Goal: Entertainment & Leisure: Browse casually

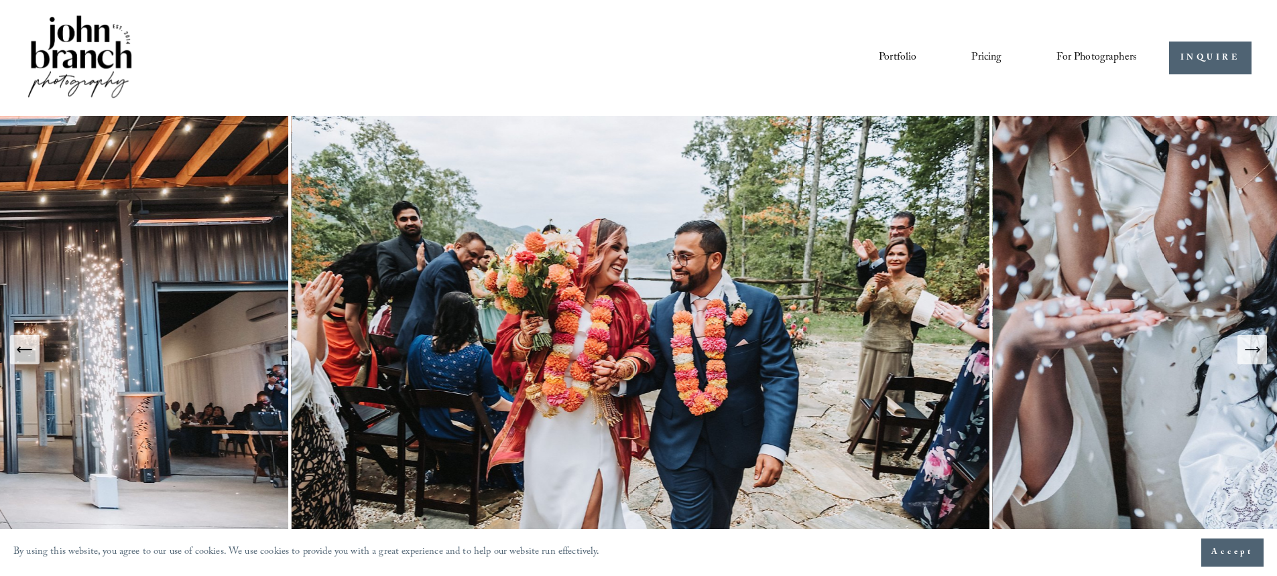
click at [1242, 353] on button "Next Slide" at bounding box center [1251, 349] width 29 height 29
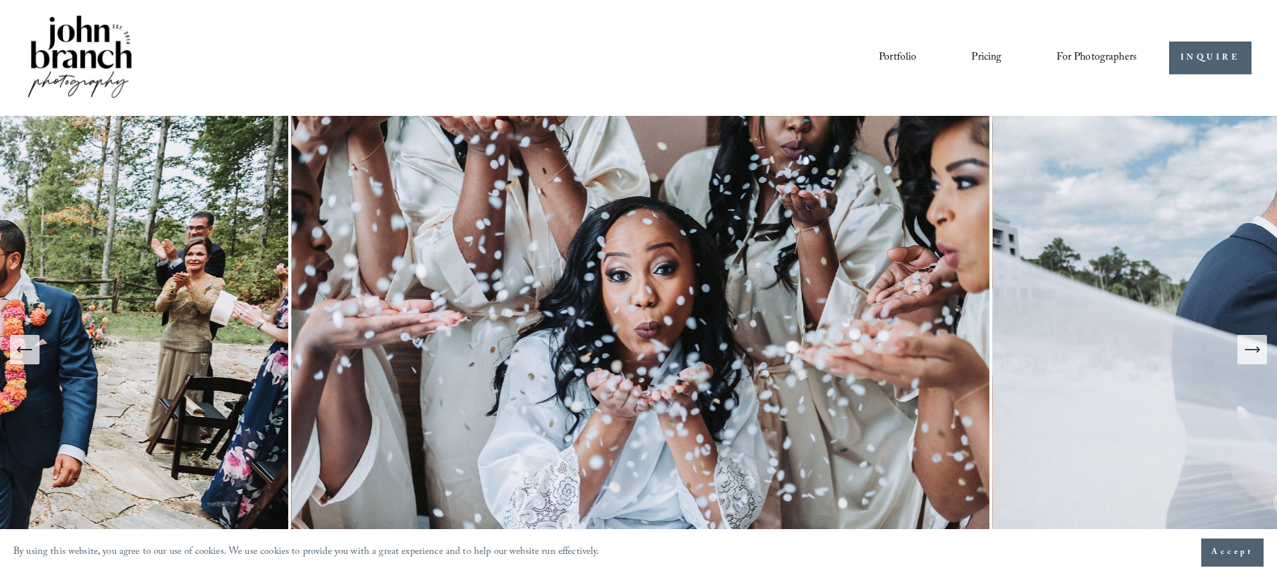
click at [1241, 353] on button "Next Slide" at bounding box center [1251, 349] width 29 height 29
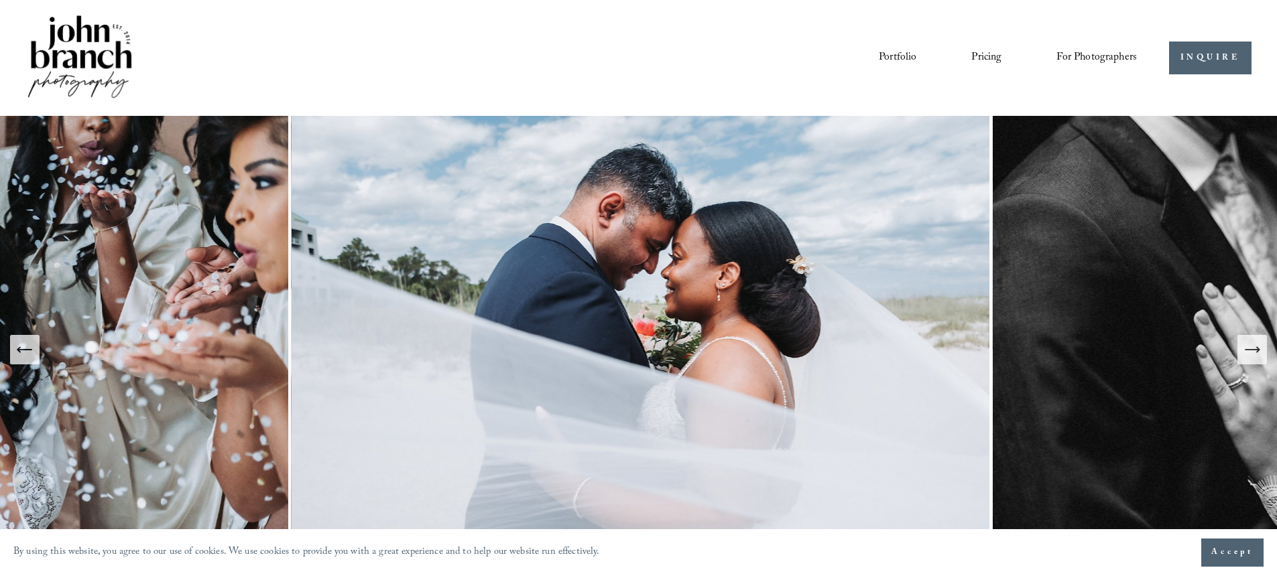
click at [1255, 356] on icon "Next Slide" at bounding box center [1252, 350] width 19 height 19
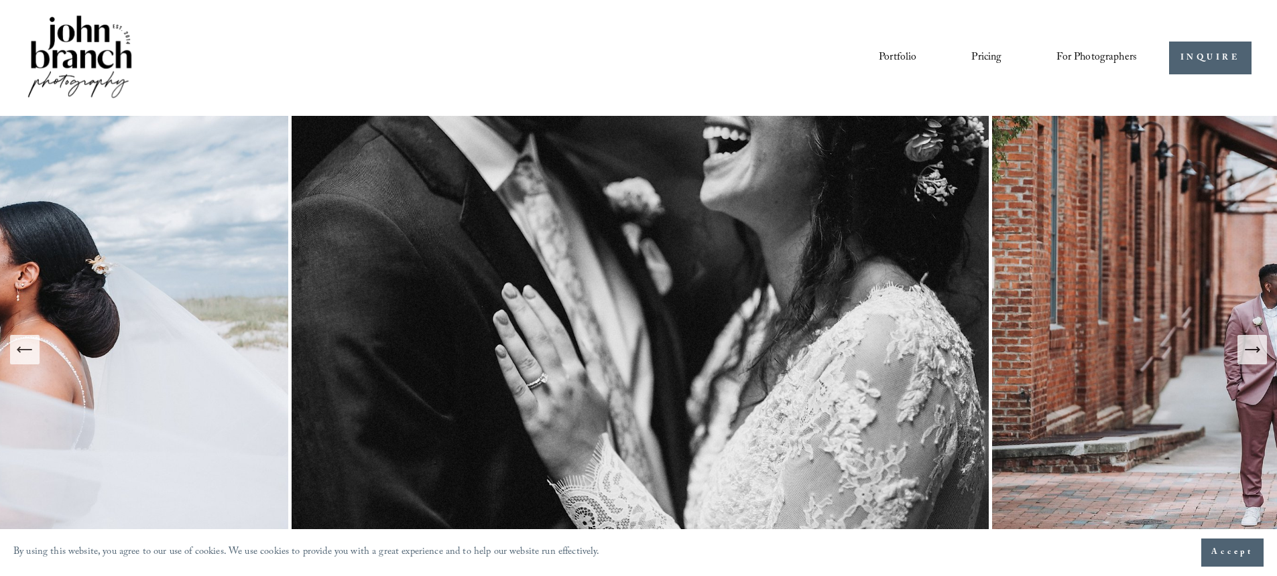
click at [1253, 355] on icon "Next Slide" at bounding box center [1252, 350] width 19 height 19
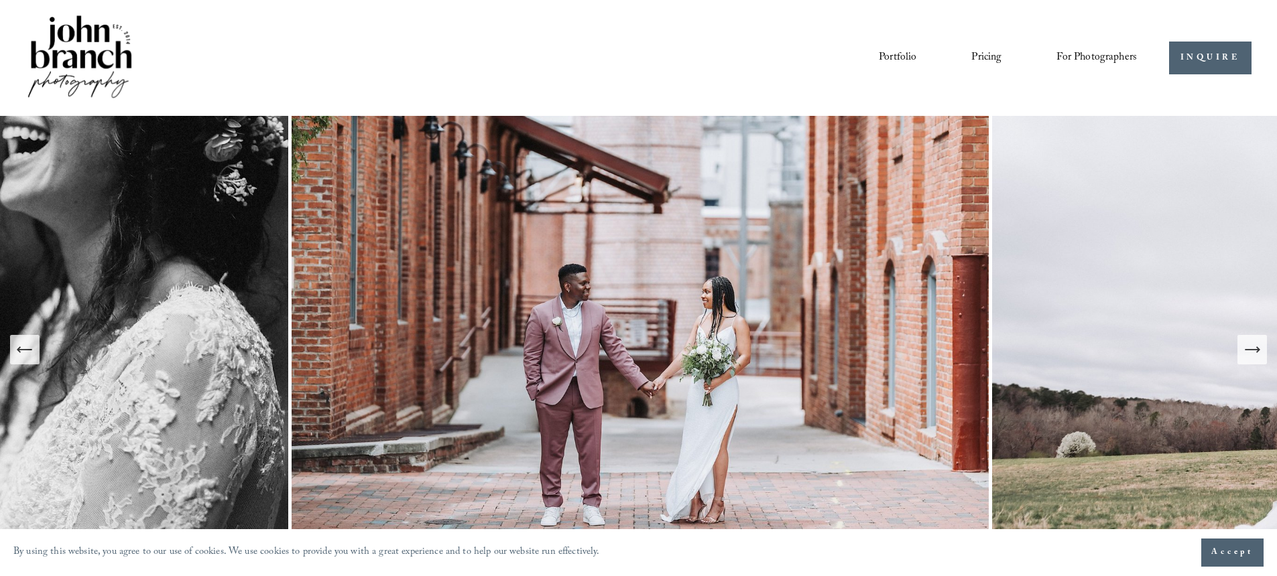
click at [1253, 355] on icon "Next Slide" at bounding box center [1252, 350] width 19 height 19
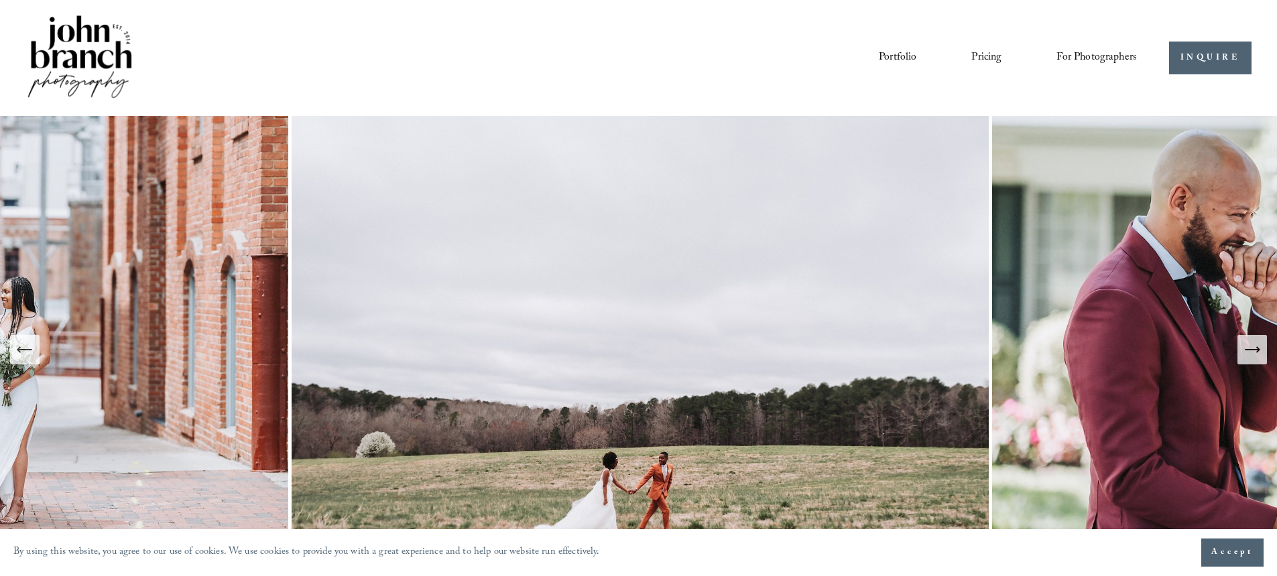
click at [1253, 355] on icon "Next Slide" at bounding box center [1252, 350] width 19 height 19
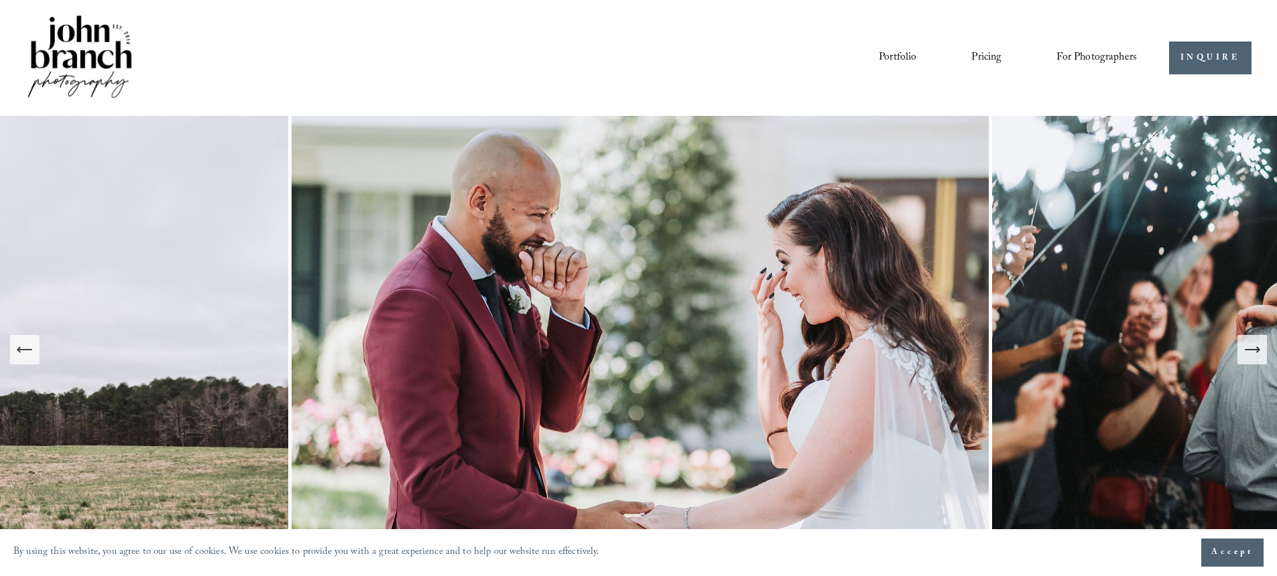
click at [1253, 355] on icon "Next Slide" at bounding box center [1252, 350] width 19 height 19
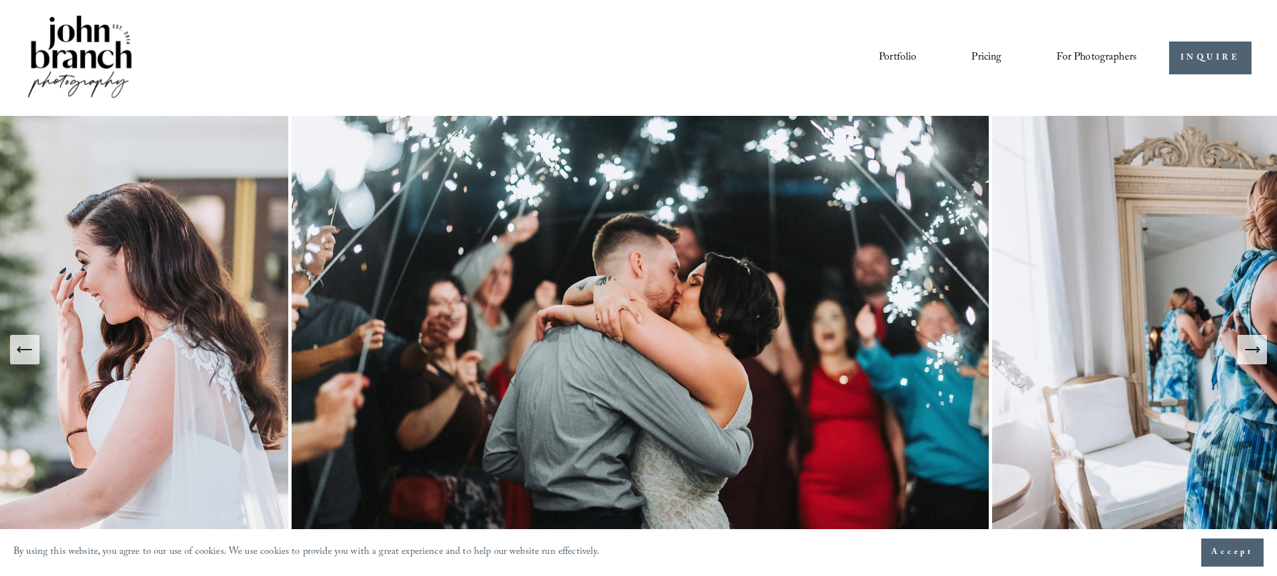
click at [1253, 355] on icon "Next Slide" at bounding box center [1252, 350] width 19 height 19
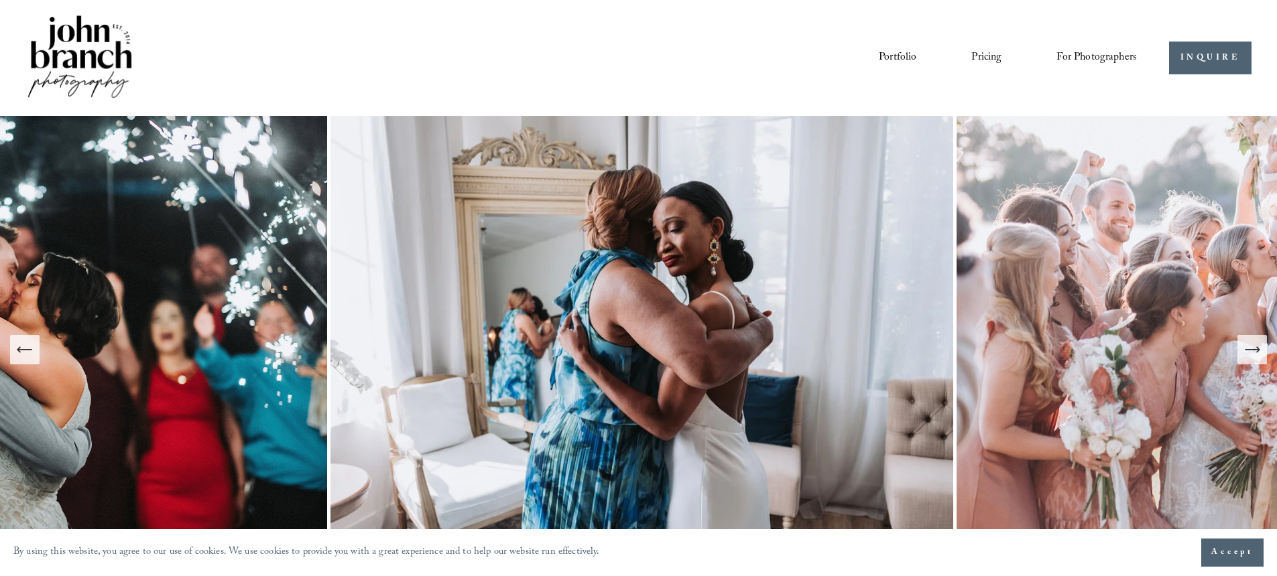
click at [1253, 355] on icon "Next Slide" at bounding box center [1252, 350] width 19 height 19
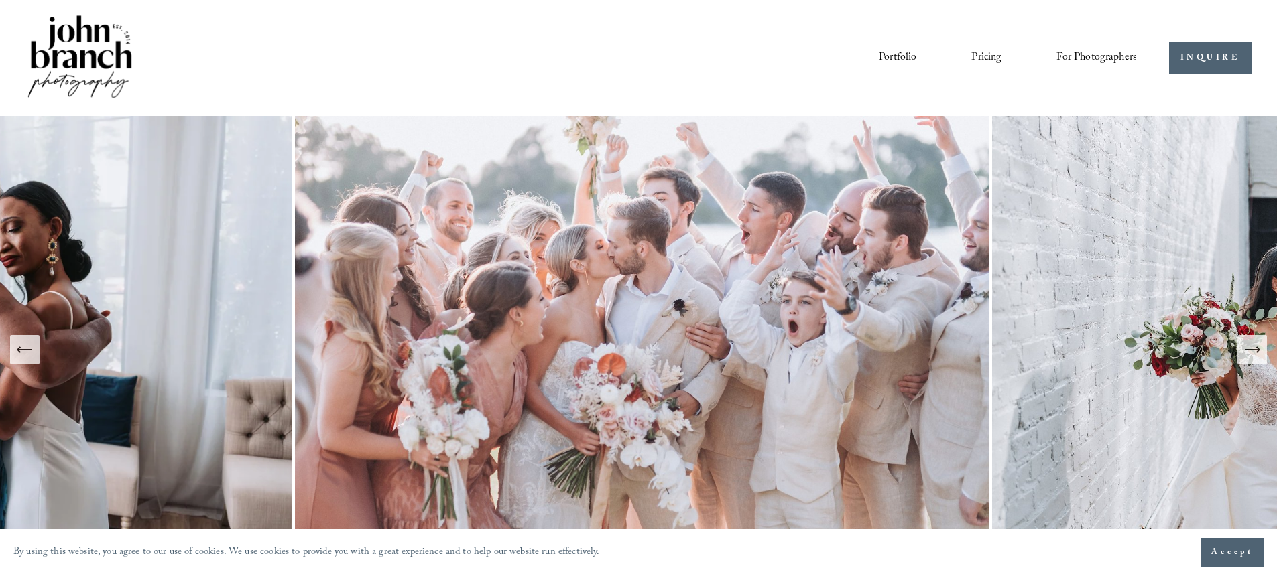
click at [1253, 355] on icon "Next Slide" at bounding box center [1252, 350] width 19 height 19
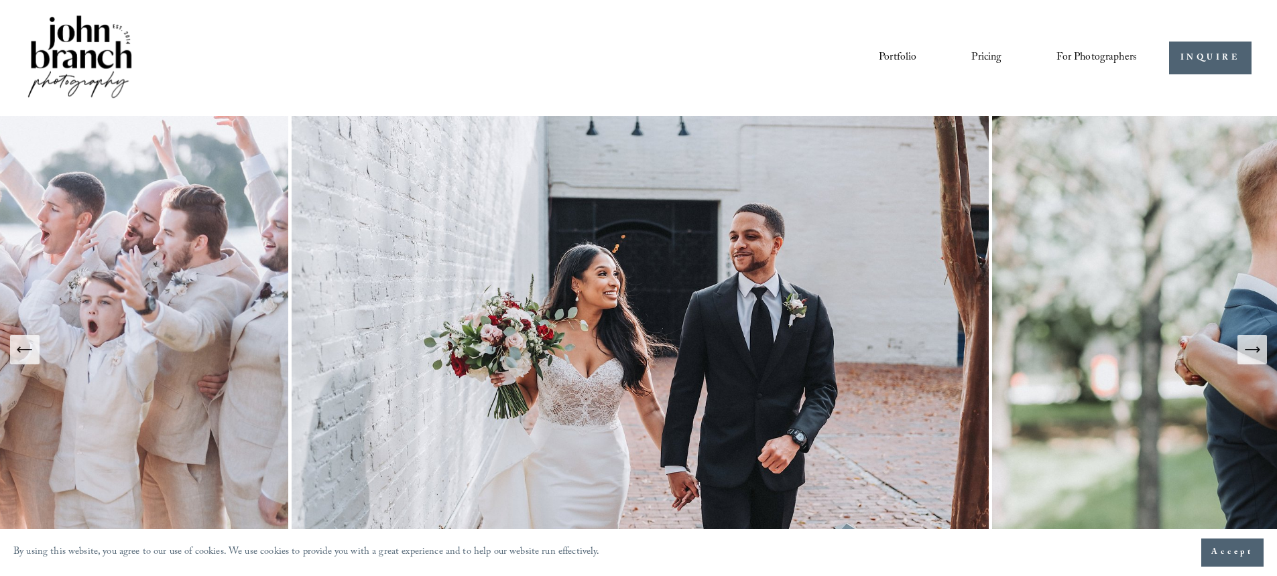
click at [1253, 355] on icon "Next Slide" at bounding box center [1252, 350] width 19 height 19
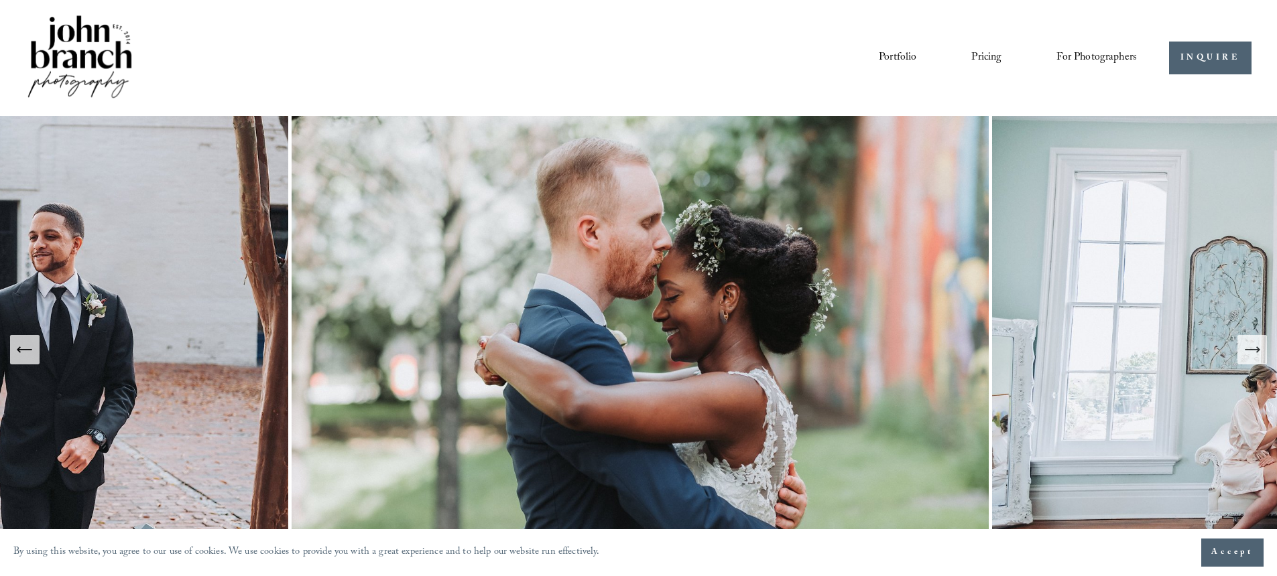
click at [1253, 355] on icon "Next Slide" at bounding box center [1252, 350] width 19 height 19
